Goal: Task Accomplishment & Management: Use online tool/utility

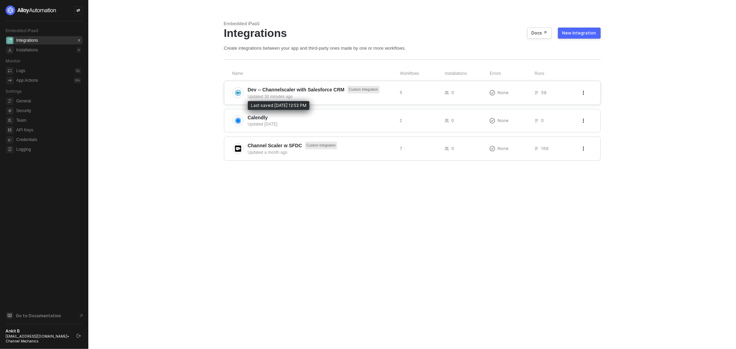
click at [340, 97] on div "Updated 30 minutes ago" at bounding box center [321, 97] width 147 height 6
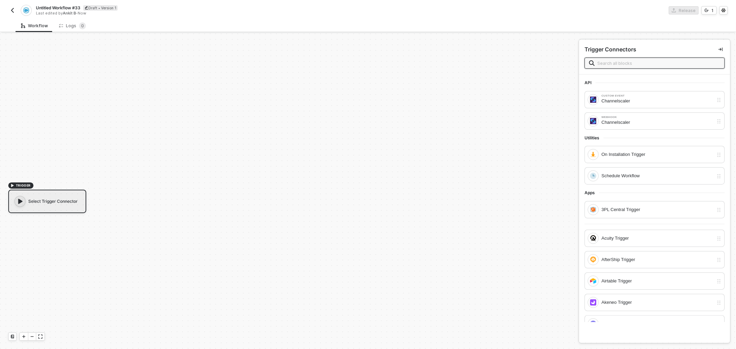
scroll to position [12, 0]
click at [633, 60] on input "text" at bounding box center [658, 63] width 123 height 8
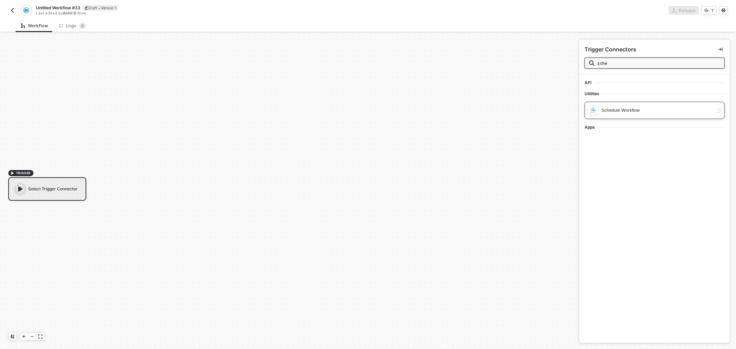
type input "sche"
click at [659, 106] on div "Schedule Workflow" at bounding box center [651, 110] width 126 height 11
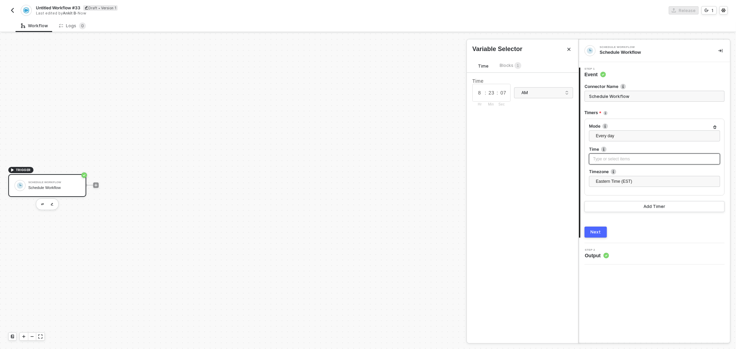
click at [647, 157] on div "Type or select items ﻿" at bounding box center [654, 159] width 123 height 7
click at [505, 58] on div "Time Blocks 1 Time 8 : 23 : 07 Hr Min Sec AM" at bounding box center [523, 198] width 112 height 290
click at [512, 66] on span "Blocks 1" at bounding box center [511, 65] width 22 height 5
click at [512, 112] on div "Variables of your integrations, workflows, and users" at bounding box center [531, 109] width 86 height 11
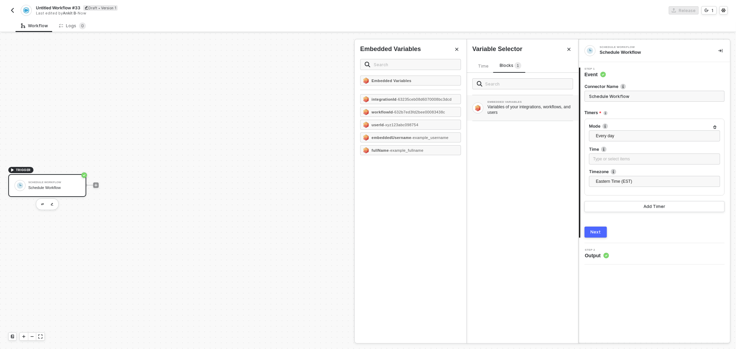
click at [487, 68] on span "Time" at bounding box center [483, 65] width 11 height 5
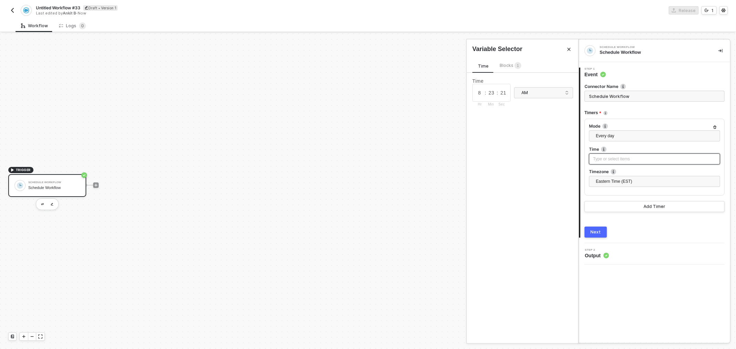
click at [628, 160] on div "Type or select items ﻿" at bounding box center [654, 159] width 123 height 7
click at [630, 136] on span "Every day" at bounding box center [656, 136] width 120 height 10
click at [629, 115] on div "Timers" at bounding box center [654, 112] width 140 height 11
click at [637, 99] on input "Schedule Workflow" at bounding box center [654, 96] width 140 height 11
click at [36, 184] on div "Schedule Workflow Schedule Workflow" at bounding box center [54, 185] width 52 height 13
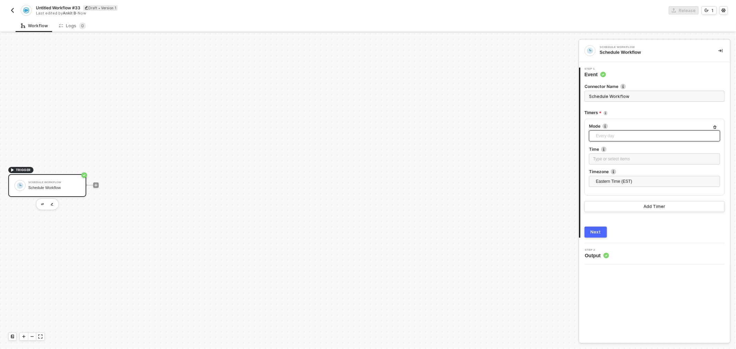
click at [641, 136] on span "Every day" at bounding box center [656, 136] width 120 height 10
click at [468, 139] on div "TRIGGER Schedule Workflow Schedule Workflow" at bounding box center [287, 185] width 575 height 328
click at [627, 130] on div "Every day" at bounding box center [654, 135] width 131 height 11
click at [630, 116] on div "Timers" at bounding box center [654, 112] width 140 height 11
click at [626, 133] on span "Every day" at bounding box center [656, 136] width 120 height 10
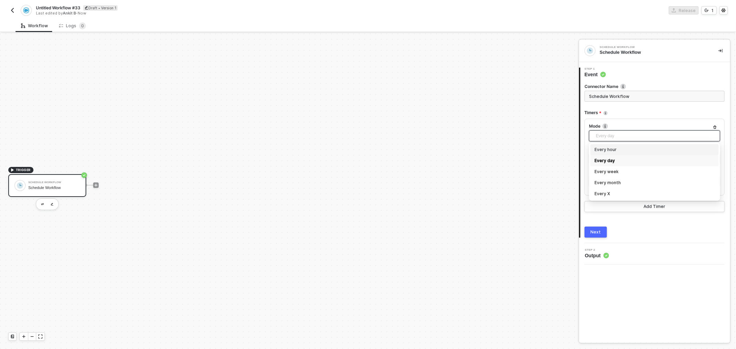
click at [541, 150] on div "TRIGGER Schedule Workflow Schedule Workflow" at bounding box center [287, 185] width 575 height 328
click at [609, 163] on div "Type or select items ﻿" at bounding box center [654, 159] width 131 height 11
click at [490, 94] on input "23" at bounding box center [491, 93] width 10 height 8
click at [522, 94] on div "AM" at bounding box center [541, 93] width 40 height 8
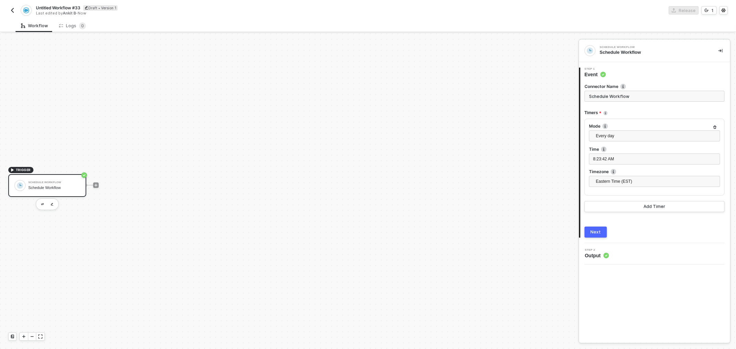
drag, startPoint x: 15, startPoint y: 2, endPoint x: 14, endPoint y: 7, distance: 4.5
click at [15, 6] on div "Untitled Workflow #33 Draft • Version 1 Last edited by Ankit B - Now Release 1" at bounding box center [367, 9] width 719 height 19
click at [14, 8] on img "button" at bounding box center [13, 11] width 6 height 6
click at [12, 8] on img "button" at bounding box center [13, 11] width 6 height 6
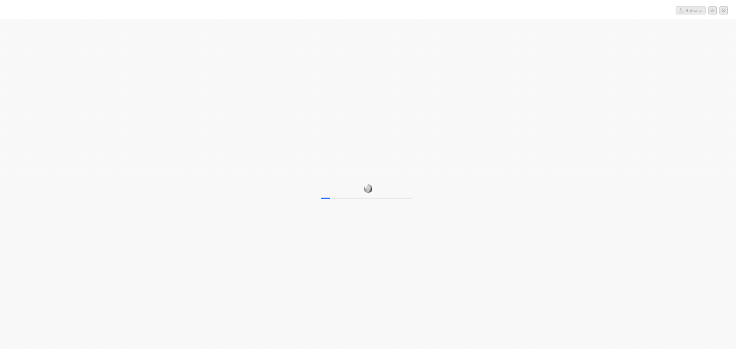
click at [229, 105] on div "10%" at bounding box center [368, 193] width 736 height 349
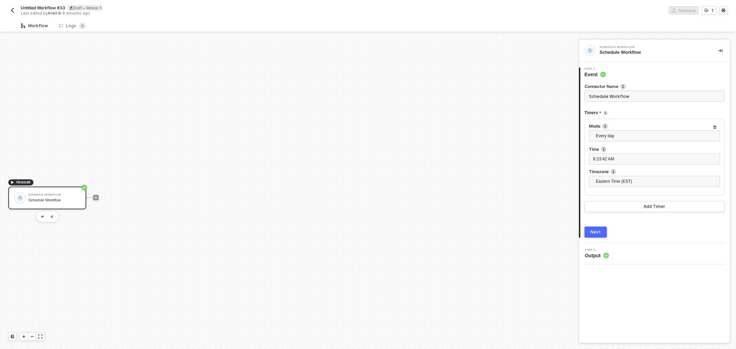
scroll to position [12, 0]
